Goal: Register for event/course

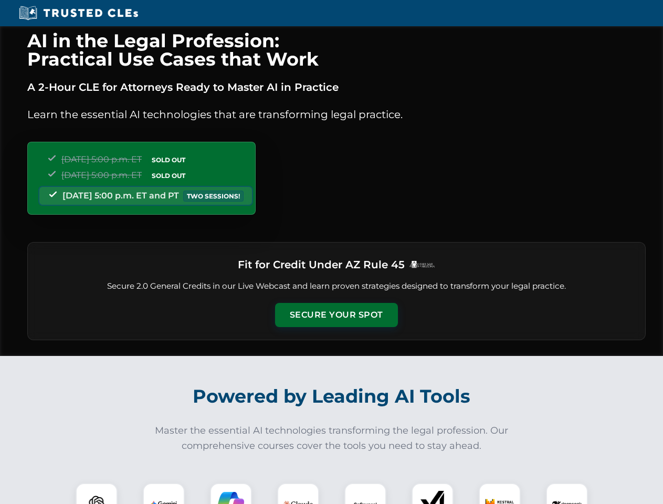
click at [336, 315] on button "Secure Your Spot" at bounding box center [336, 315] width 123 height 24
click at [97, 493] on img at bounding box center [96, 503] width 30 height 30
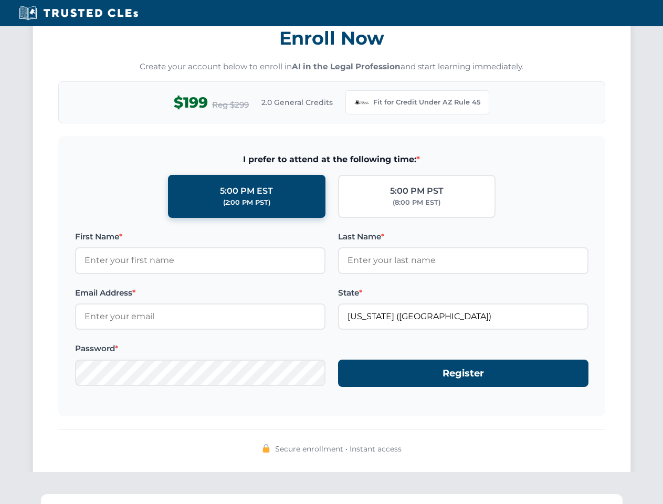
scroll to position [1023, 0]
